Goal: Task Accomplishment & Management: Complete application form

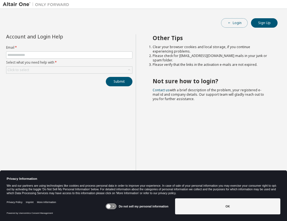
click at [230, 24] on icon "button" at bounding box center [229, 22] width 3 height 3
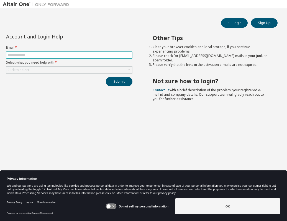
click at [57, 55] on input "text" at bounding box center [68, 55] width 123 height 4
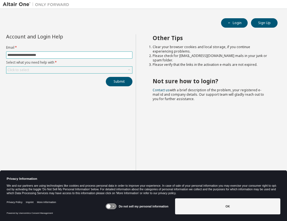
type input "**********"
click at [123, 69] on div "Click to select" at bounding box center [69, 70] width 126 height 7
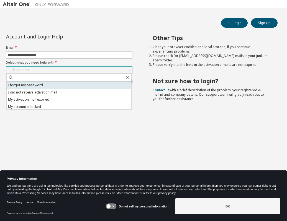
click at [58, 86] on li "I forgot my password" at bounding box center [69, 85] width 125 height 7
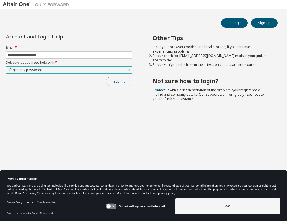
click at [113, 83] on button "Submit" at bounding box center [119, 81] width 27 height 9
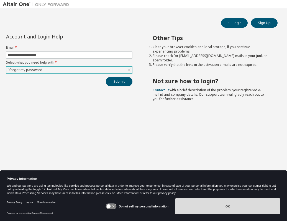
click at [187, 209] on button "OK" at bounding box center [227, 207] width 105 height 16
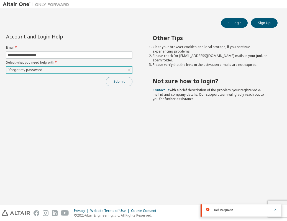
click at [118, 80] on button "Submit" at bounding box center [119, 81] width 27 height 9
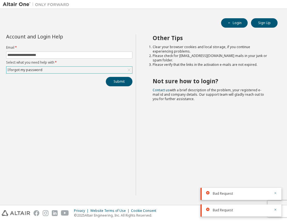
click at [275, 194] on icon "button" at bounding box center [275, 193] width 2 height 2
click at [274, 208] on button "button" at bounding box center [275, 210] width 3 height 5
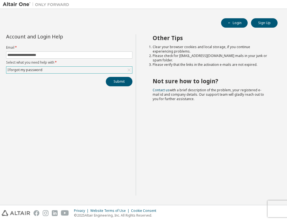
click at [174, 157] on div "Other Tips Clear your browser cookies and local storage, if you continue experi…" at bounding box center [210, 114] width 148 height 161
click at [117, 82] on button "Submit" at bounding box center [119, 81] width 27 height 9
click at [277, 210] on icon "button" at bounding box center [275, 209] width 3 height 3
click at [132, 70] on icon at bounding box center [129, 70] width 6 height 6
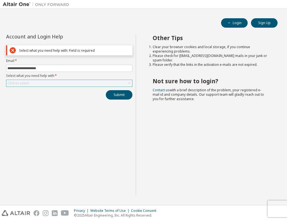
click at [132, 70] on span "**********" at bounding box center [69, 68] width 126 height 7
click at [116, 70] on input "**********" at bounding box center [68, 68] width 123 height 4
click at [108, 79] on form "**********" at bounding box center [69, 73] width 126 height 28
click at [108, 83] on div "Click to select" at bounding box center [69, 83] width 126 height 7
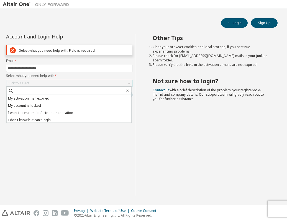
scroll to position [16, 0]
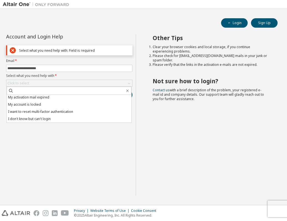
click at [121, 133] on div "**********" at bounding box center [69, 114] width 133 height 161
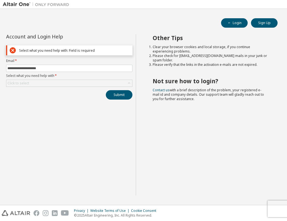
click at [14, 51] on icon at bounding box center [13, 50] width 6 height 7
click at [65, 105] on div "**********" at bounding box center [69, 114] width 133 height 161
click at [125, 83] on div "Click to select" at bounding box center [69, 83] width 126 height 7
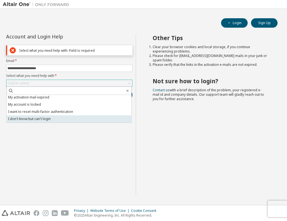
scroll to position [0, 0]
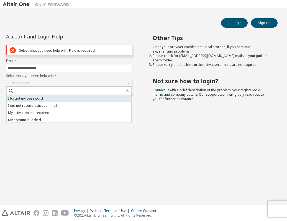
click at [44, 99] on li "I forgot my password" at bounding box center [69, 98] width 125 height 7
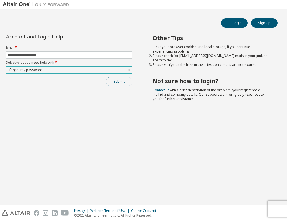
click at [119, 82] on button "Submit" at bounding box center [119, 81] width 27 height 9
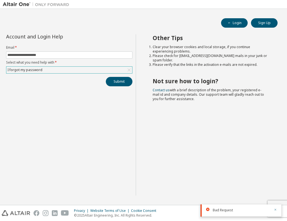
click at [274, 209] on icon "button" at bounding box center [275, 209] width 3 height 3
click at [241, 133] on div "Other Tips Clear your browser cookies and local storage, if you continue experi…" at bounding box center [210, 114] width 148 height 161
click at [129, 70] on icon at bounding box center [129, 70] width 6 height 6
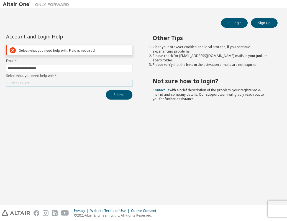
click at [123, 83] on div "Click to select" at bounding box center [69, 83] width 126 height 7
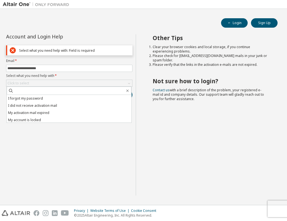
click at [128, 74] on label "Select what you need help with *" at bounding box center [69, 76] width 126 height 4
